Goal: Task Accomplishment & Management: Manage account settings

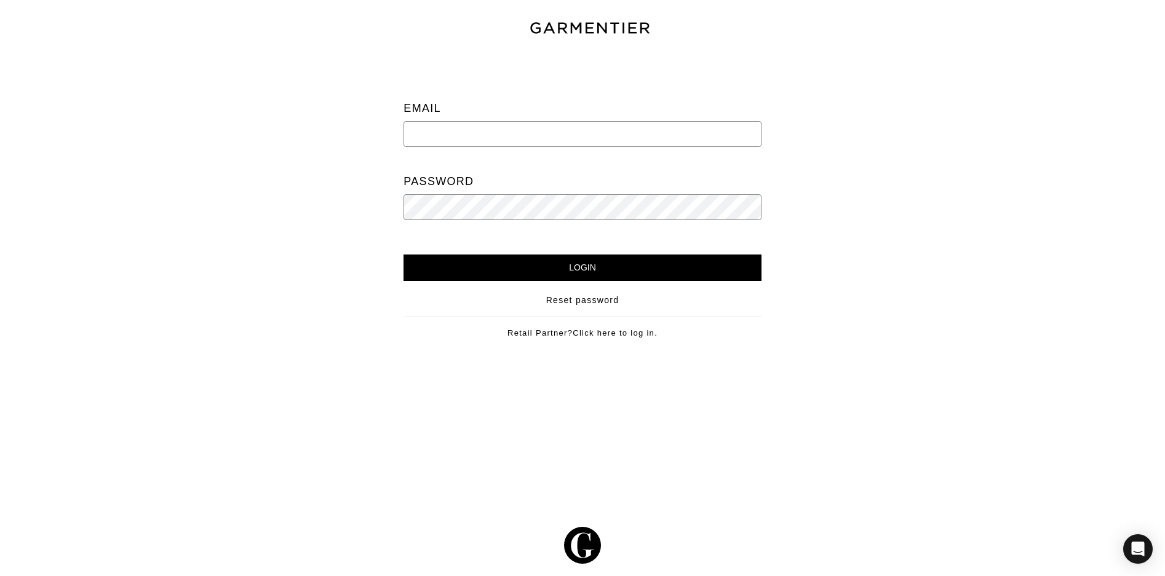
click at [441, 127] on input "email" at bounding box center [582, 134] width 357 height 26
type input "shopsixtyfivepa@gmail.com"
click at [575, 263] on input "Login" at bounding box center [582, 268] width 357 height 26
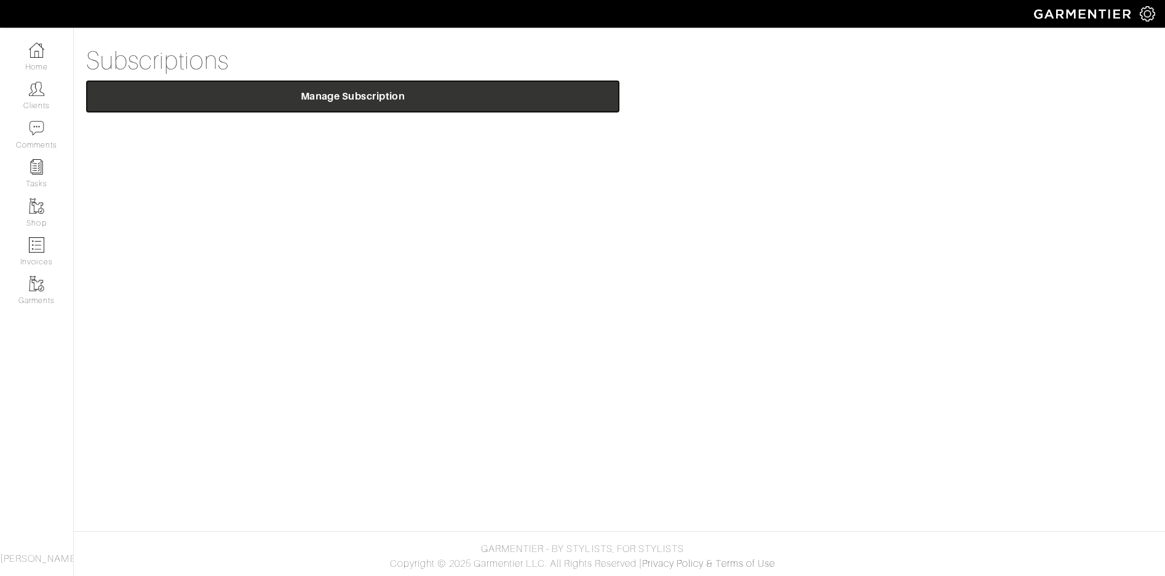
click at [378, 94] on span "Manage Subscription" at bounding box center [353, 96] width 514 height 12
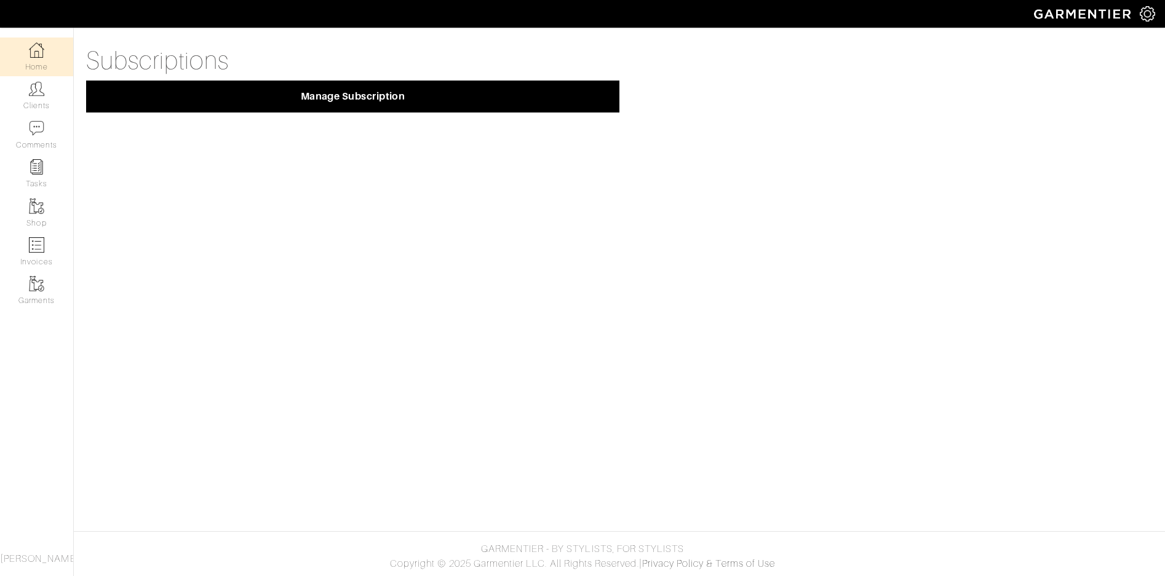
click at [33, 63] on link "Home" at bounding box center [36, 57] width 73 height 39
click at [38, 52] on img at bounding box center [36, 49] width 15 height 15
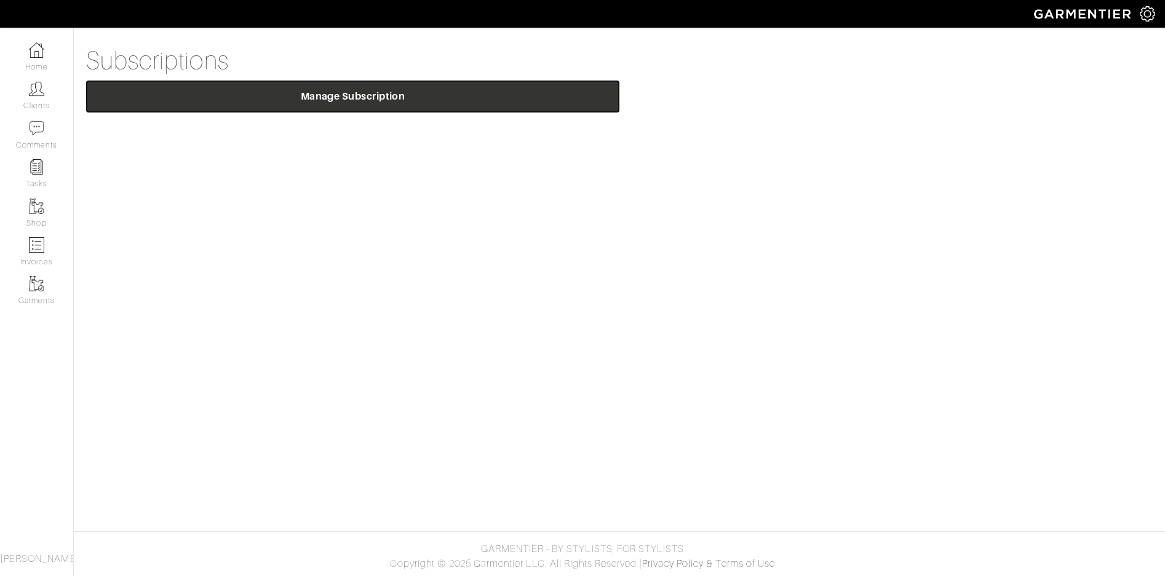
click at [365, 94] on span "Manage Subscription" at bounding box center [353, 96] width 514 height 12
click at [367, 92] on span "Manage Subscription" at bounding box center [353, 96] width 514 height 12
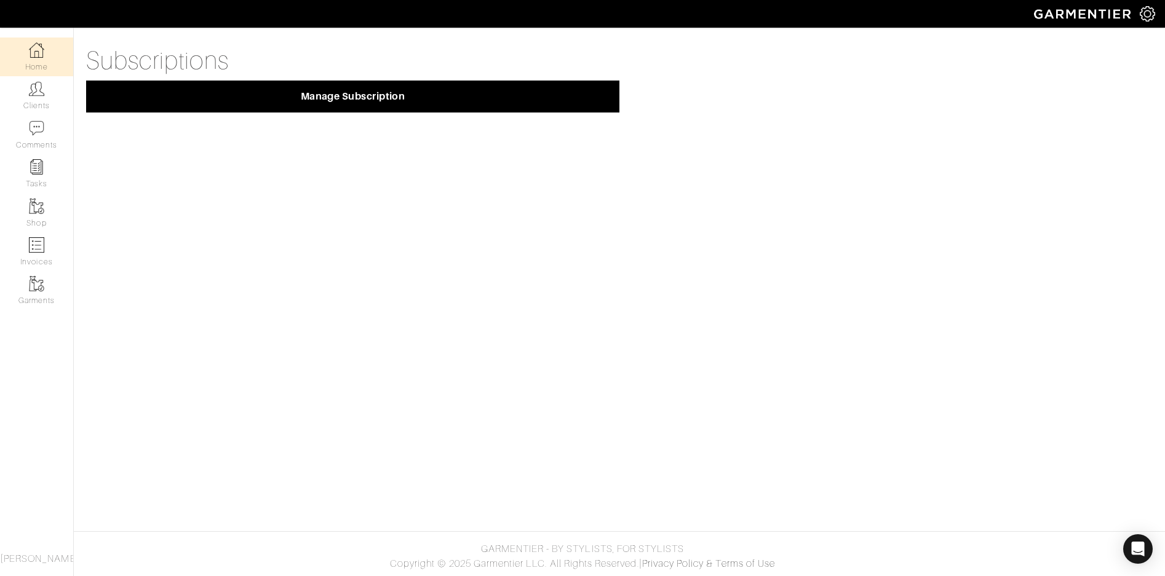
click at [39, 53] on img at bounding box center [36, 49] width 15 height 15
drag, startPoint x: 19, startPoint y: 42, endPoint x: 42, endPoint y: 65, distance: 32.2
click at [20, 42] on link "Home" at bounding box center [36, 57] width 73 height 39
click at [34, 100] on link "Clients" at bounding box center [36, 95] width 73 height 39
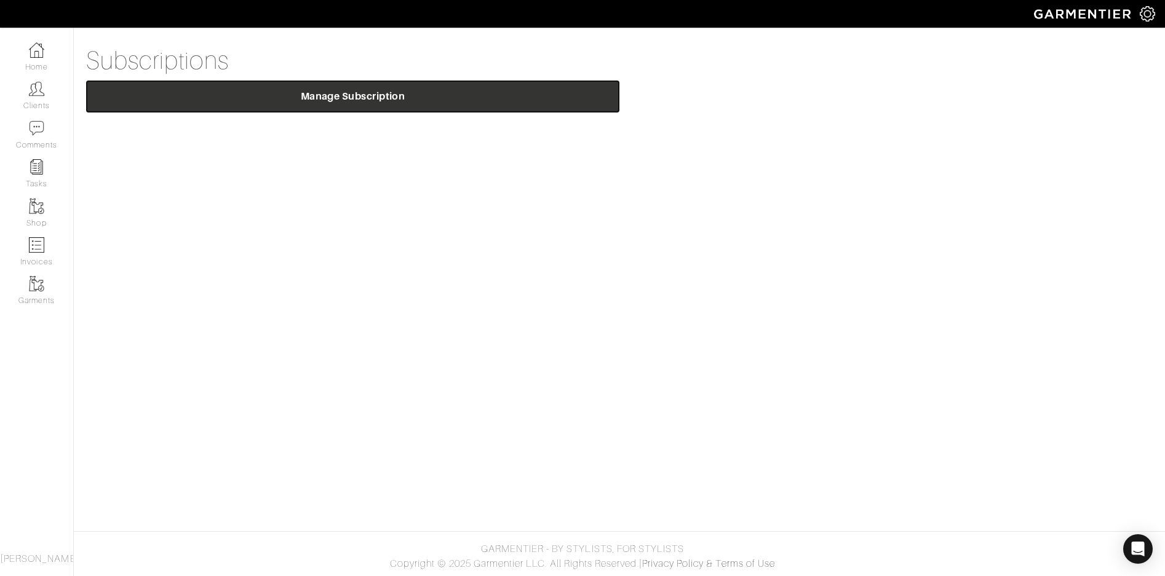
click at [372, 85] on button "Manage Subscription" at bounding box center [352, 97] width 533 height 32
